Goal: Task Accomplishment & Management: Complete application form

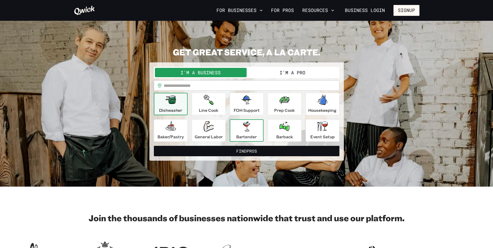
click at [252, 122] on div "Bartender" at bounding box center [246, 130] width 21 height 19
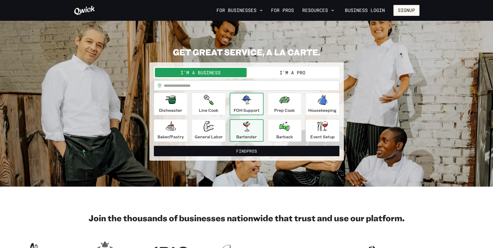
click at [250, 112] on p "FOH Support" at bounding box center [246, 110] width 26 height 6
click at [257, 121] on button "Bartender" at bounding box center [247, 130] width 34 height 22
click at [278, 73] on button "I'm a Pro" at bounding box center [292, 72] width 92 height 9
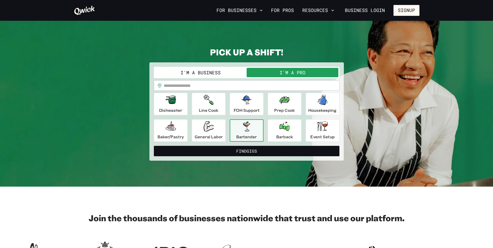
click at [251, 87] on input "text" at bounding box center [252, 85] width 176 height 10
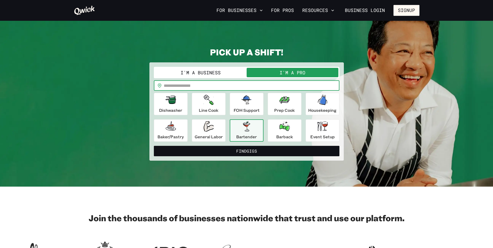
type input "*****"
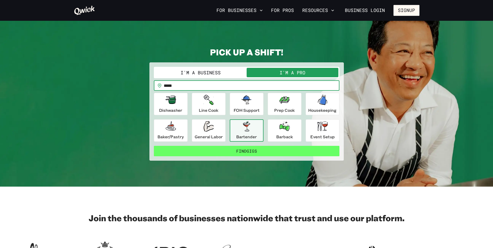
click at [262, 149] on button "Find Gigs" at bounding box center [246, 151] width 185 height 10
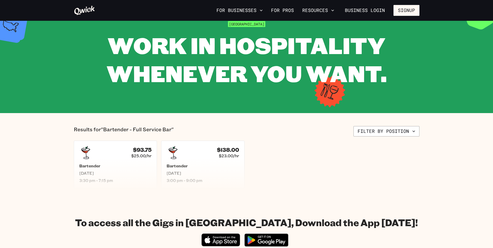
scroll to position [52, 0]
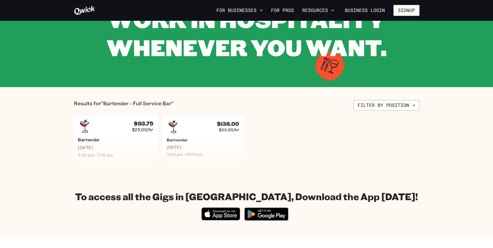
click at [145, 129] on span "$25.00/hr" at bounding box center [142, 129] width 21 height 5
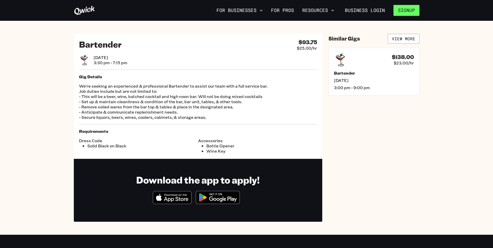
drag, startPoint x: 410, startPoint y: 9, endPoint x: 401, endPoint y: 13, distance: 9.4
click at [401, 13] on button "Signup" at bounding box center [406, 10] width 26 height 11
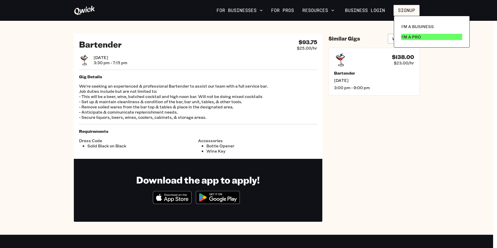
click at [410, 35] on p "I'm a Pro" at bounding box center [411, 37] width 20 height 6
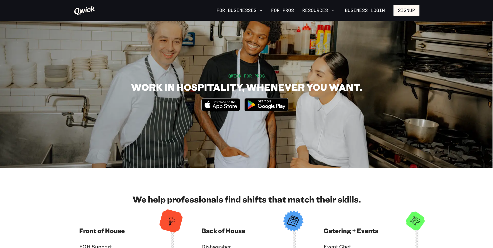
click at [271, 101] on img at bounding box center [266, 104] width 50 height 19
